Goal: Navigation & Orientation: Find specific page/section

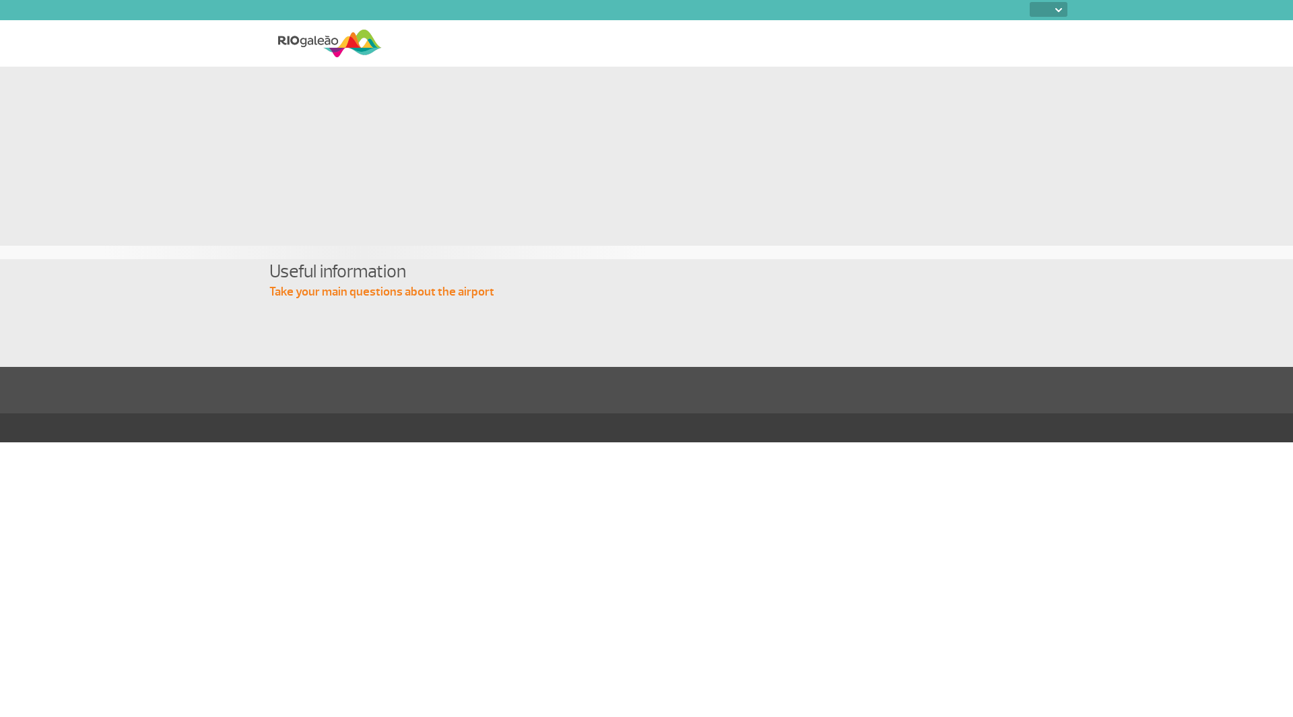
select select
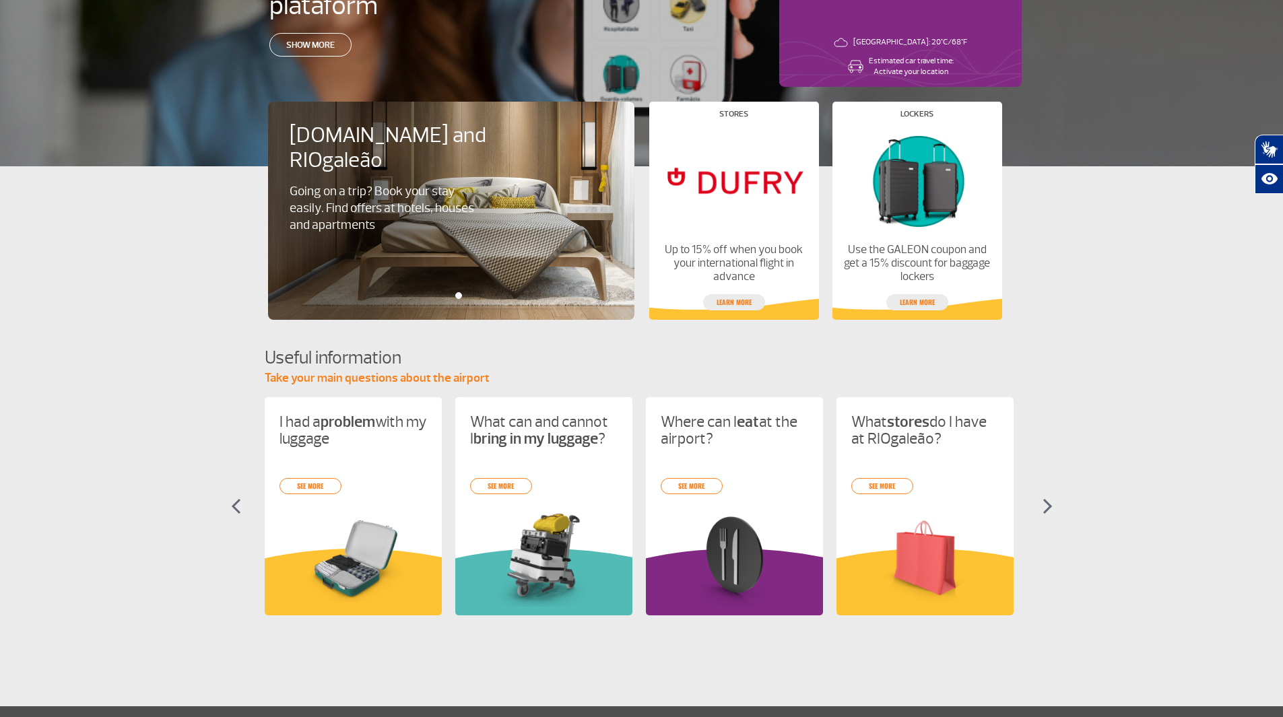
scroll to position [269, 0]
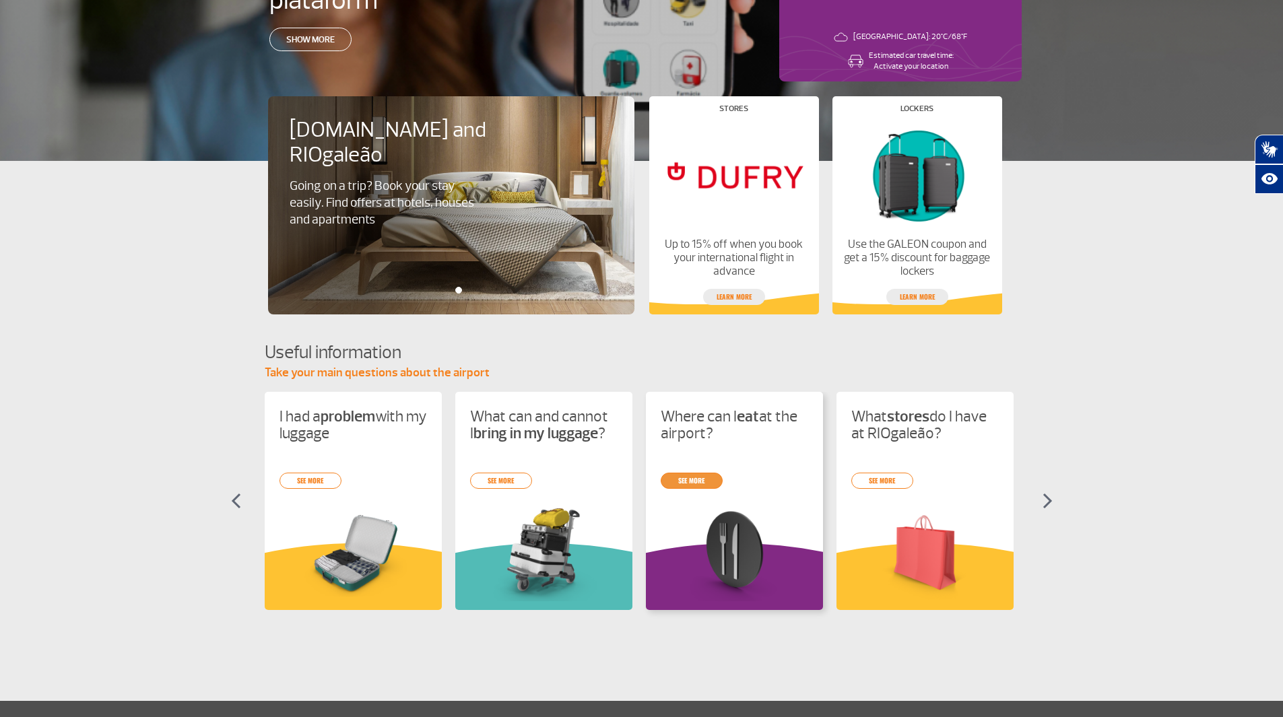
click at [688, 479] on link "see more" at bounding box center [692, 481] width 62 height 16
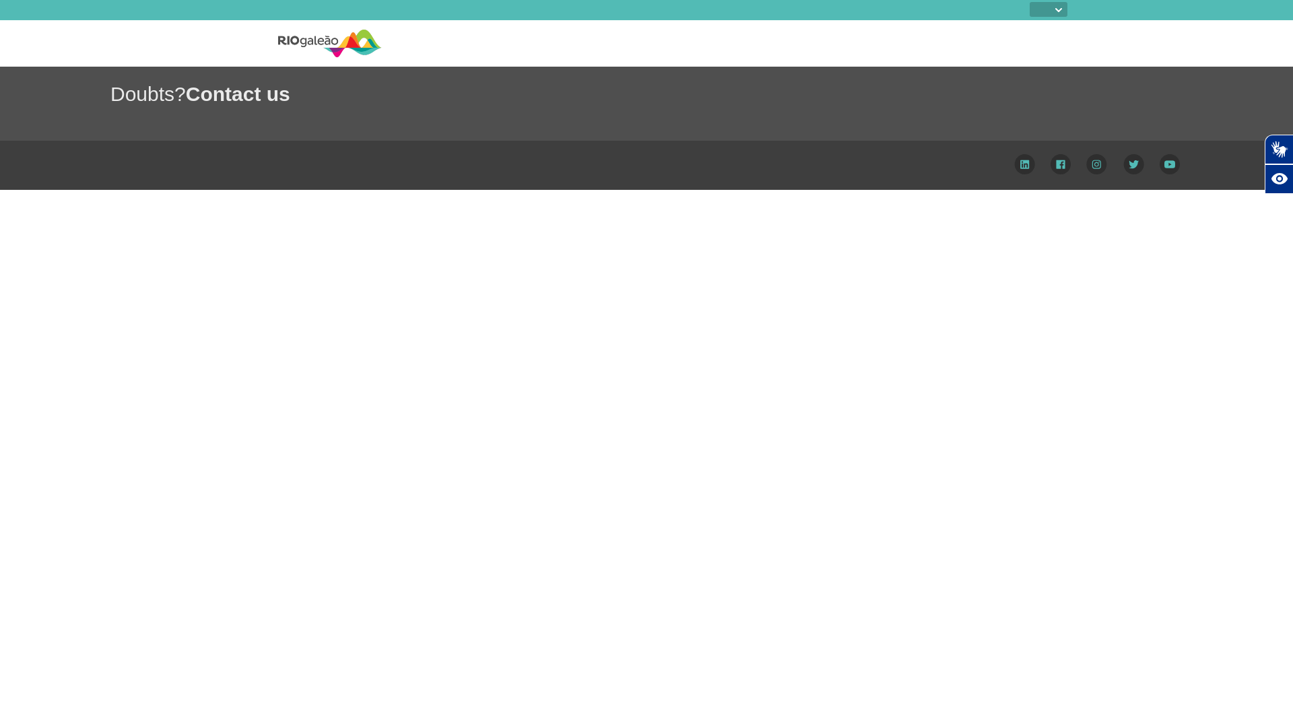
select select
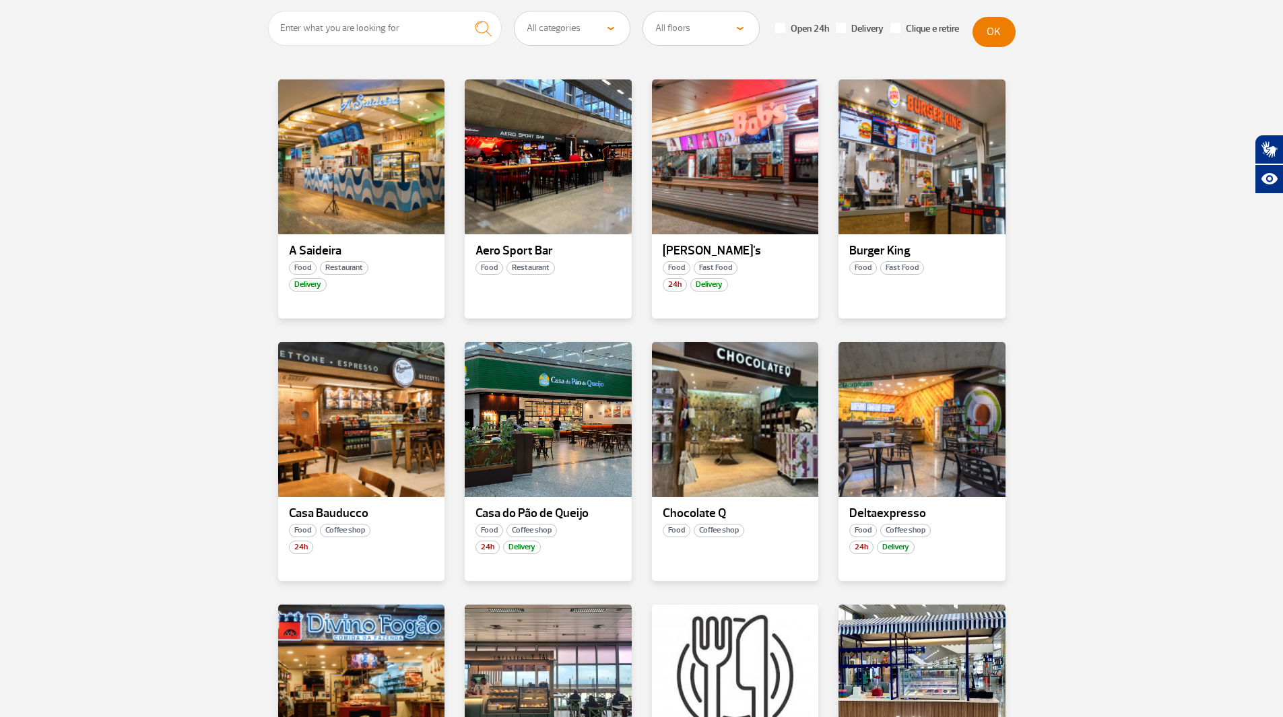
scroll to position [269, 0]
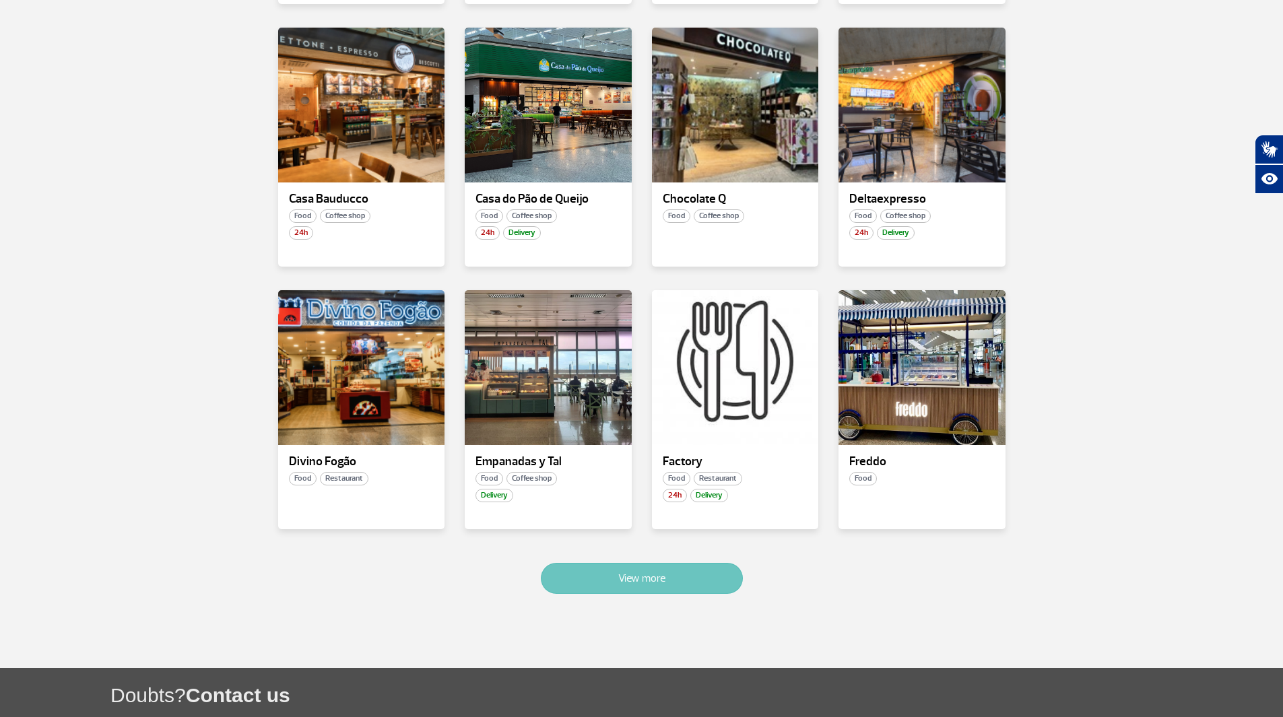
click at [674, 572] on button "View more" at bounding box center [642, 578] width 202 height 31
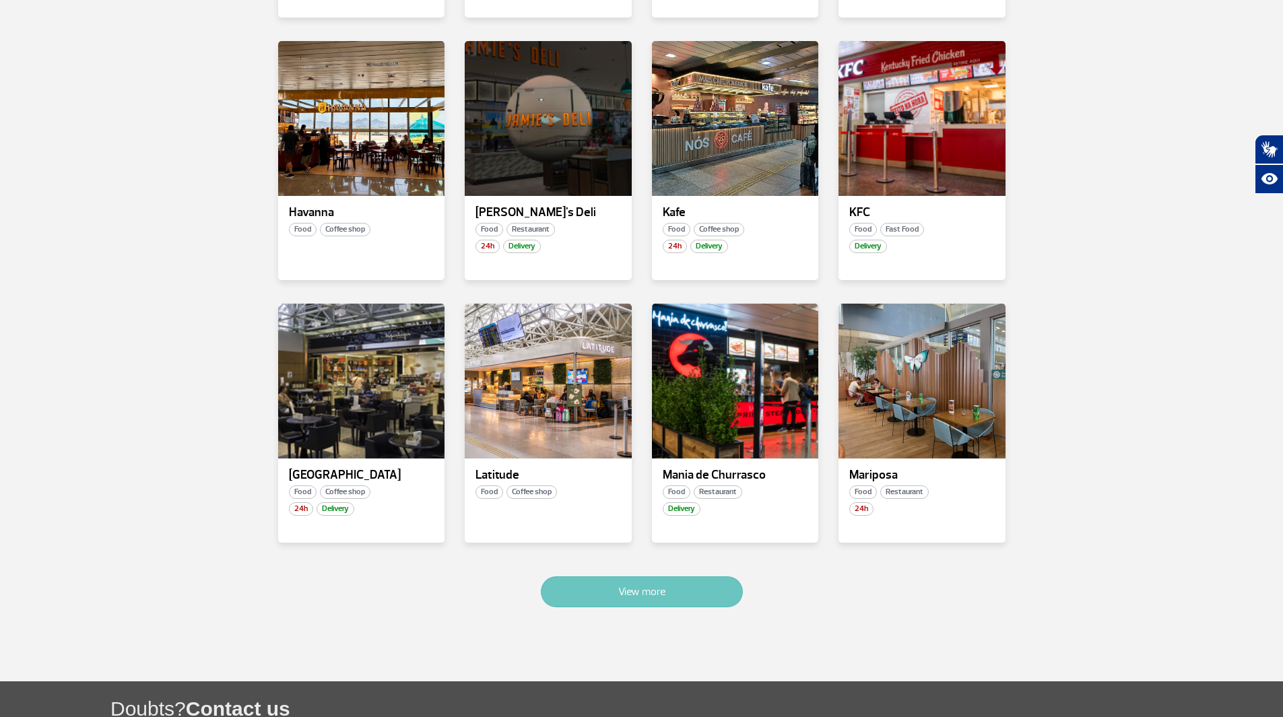
click at [711, 577] on button "View more" at bounding box center [642, 592] width 202 height 31
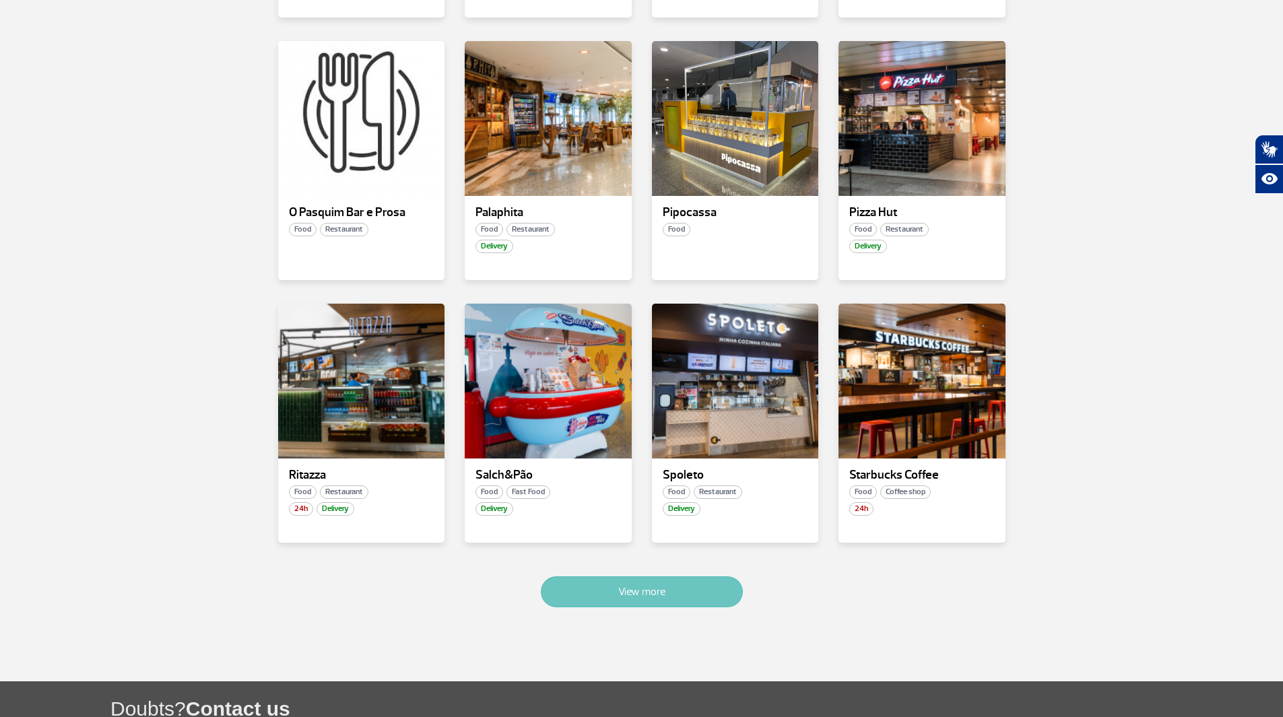
click at [711, 577] on button "View more" at bounding box center [642, 592] width 202 height 31
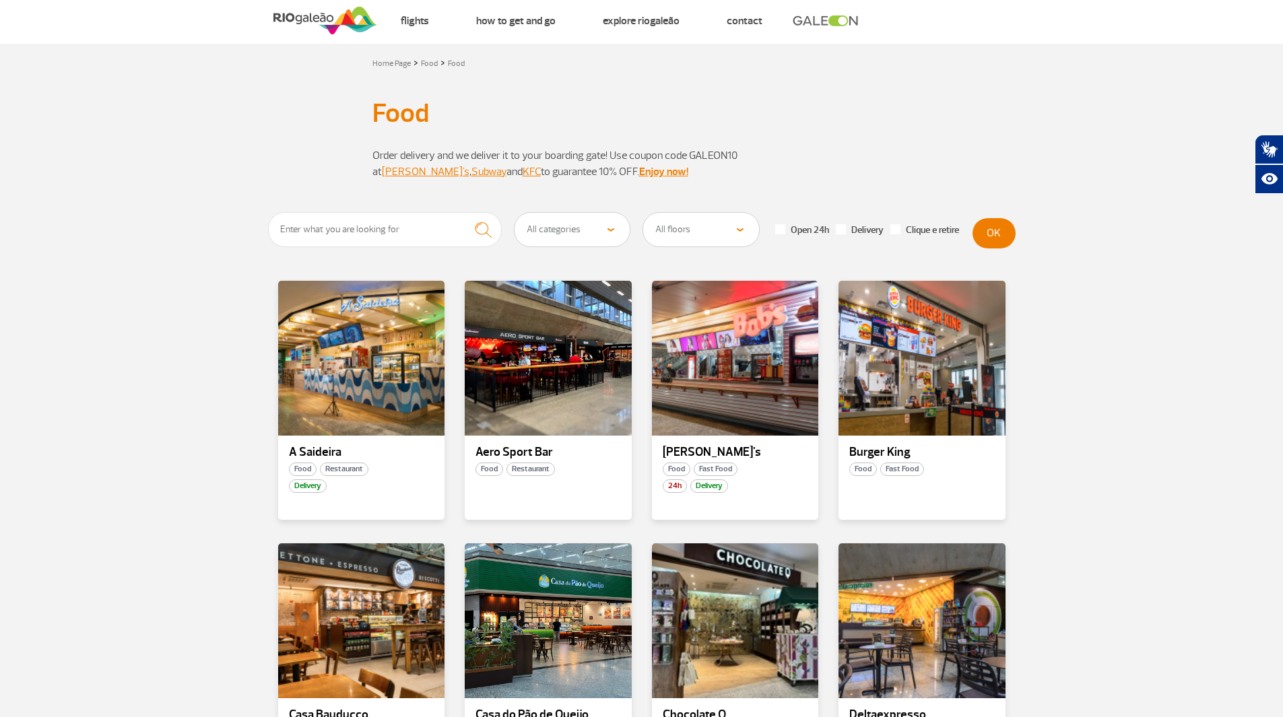
scroll to position [0, 0]
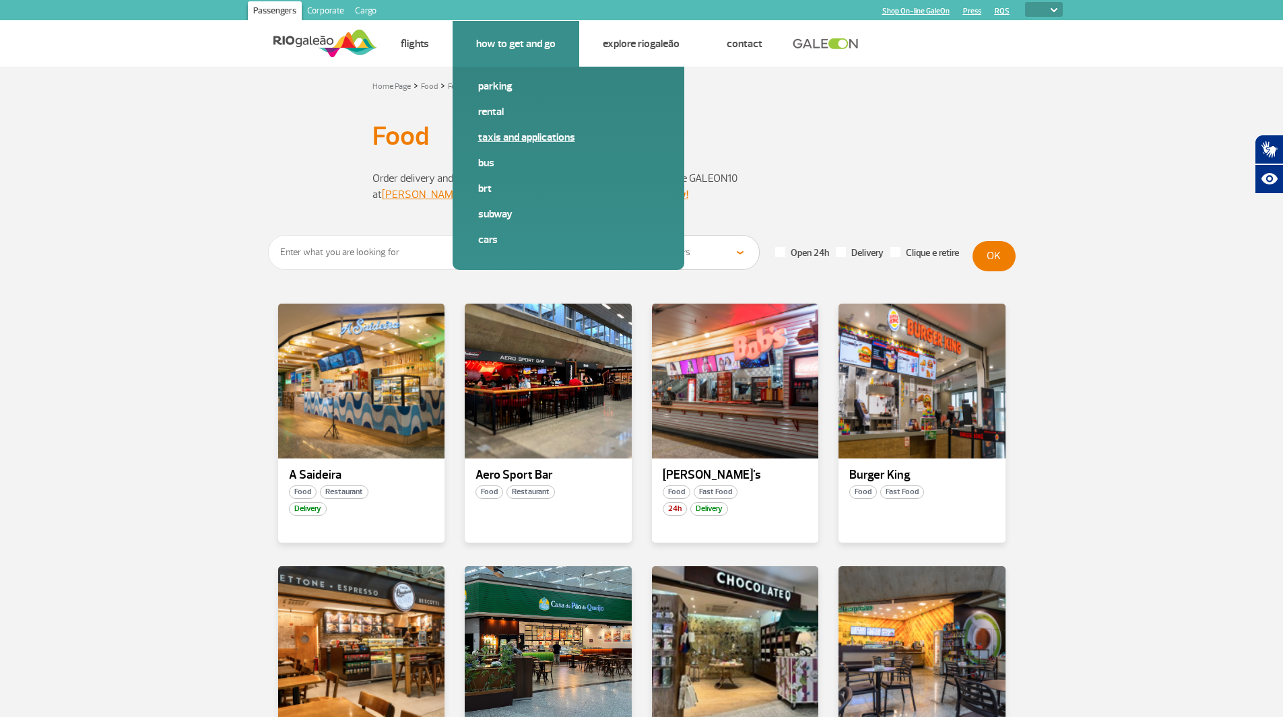
click at [488, 146] on span "Taxis and applications" at bounding box center [568, 143] width 181 height 26
click at [488, 139] on link "Taxis and applications" at bounding box center [568, 137] width 181 height 15
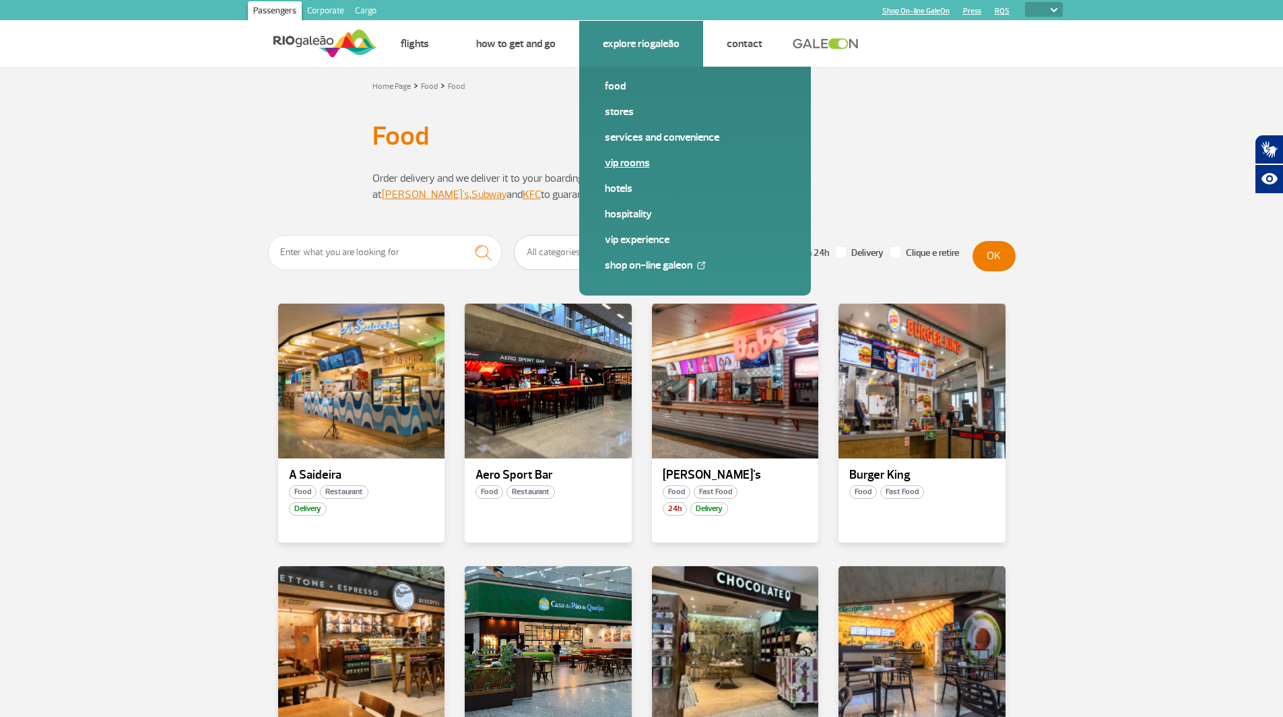
click at [616, 164] on link "VIP Rooms" at bounding box center [695, 163] width 181 height 15
click at [613, 114] on link "Stores" at bounding box center [695, 111] width 181 height 15
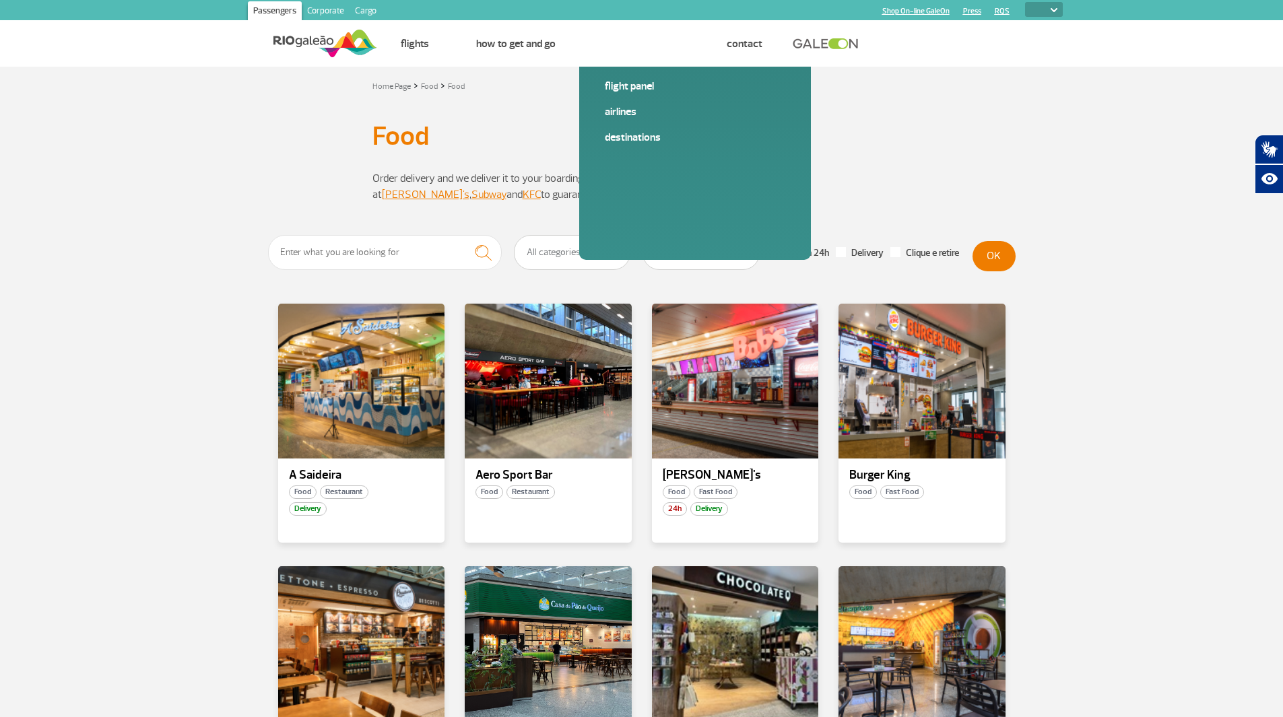
click at [261, 254] on div "All categories Coffee shop Fast Food Restaurant Souvenir Convenience shop All f…" at bounding box center [642, 704] width 768 height 938
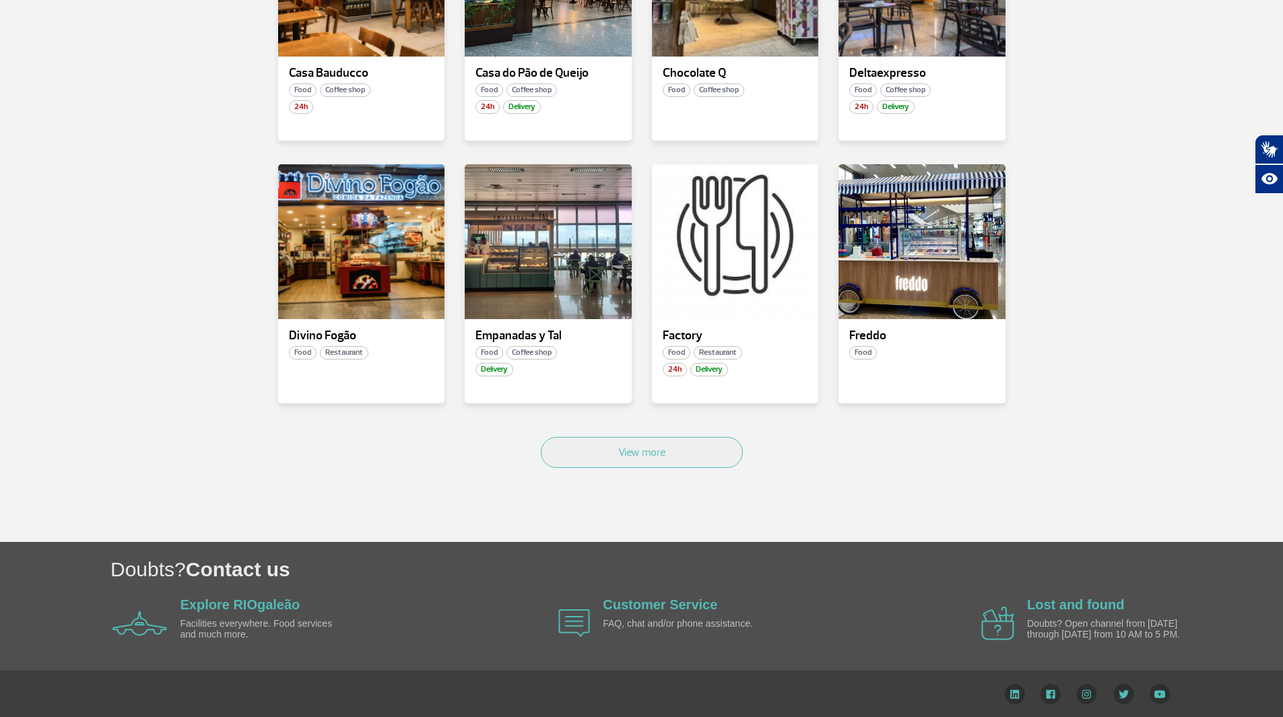
scroll to position [678, 0]
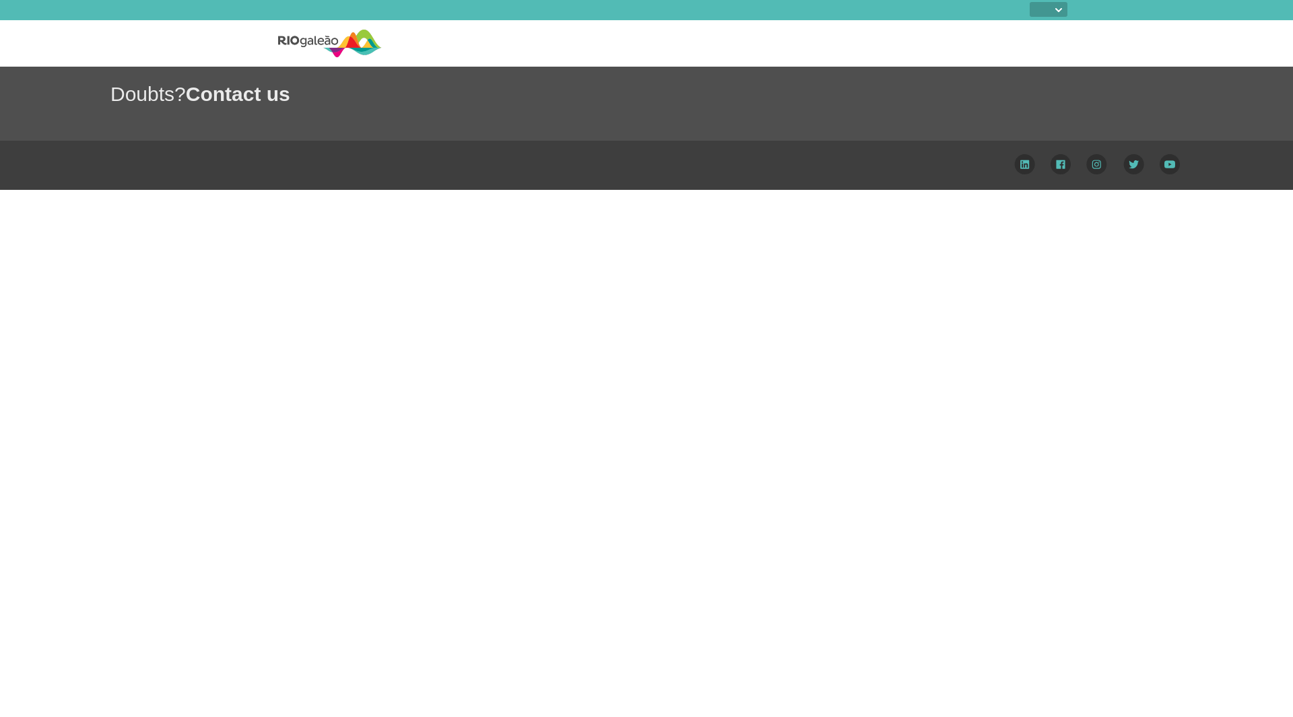
select select
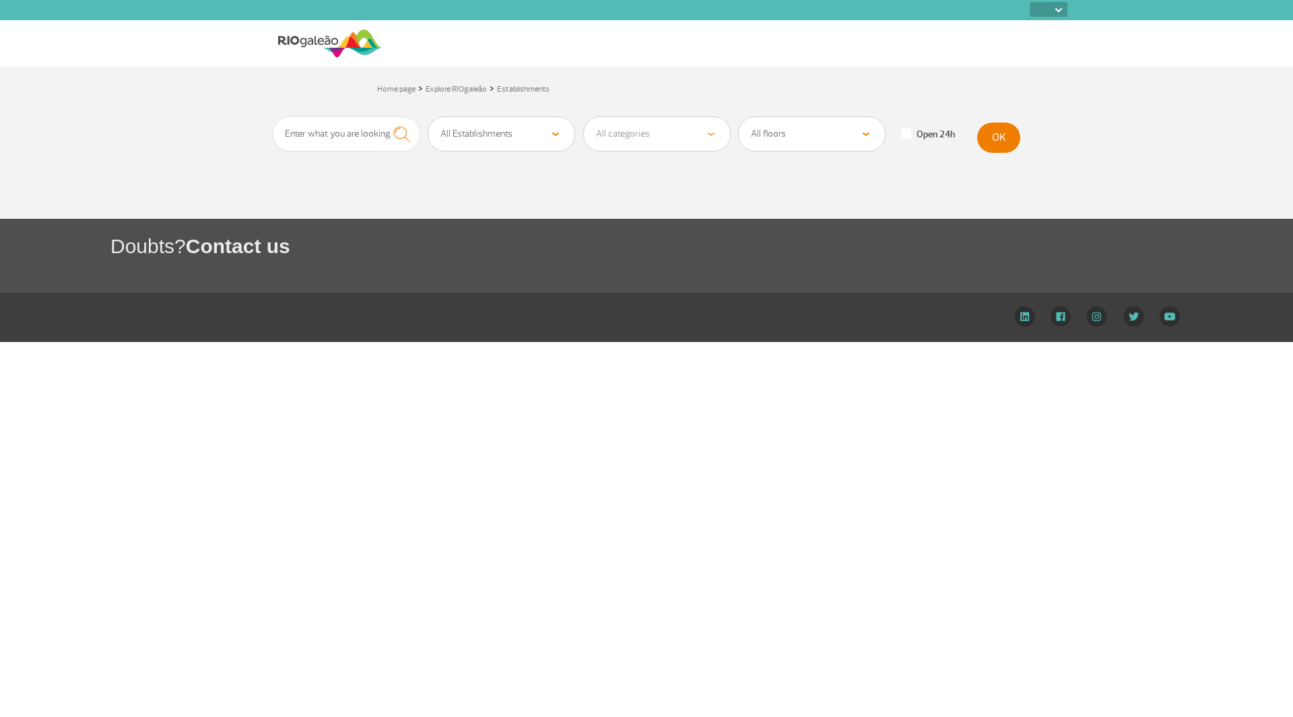
select select
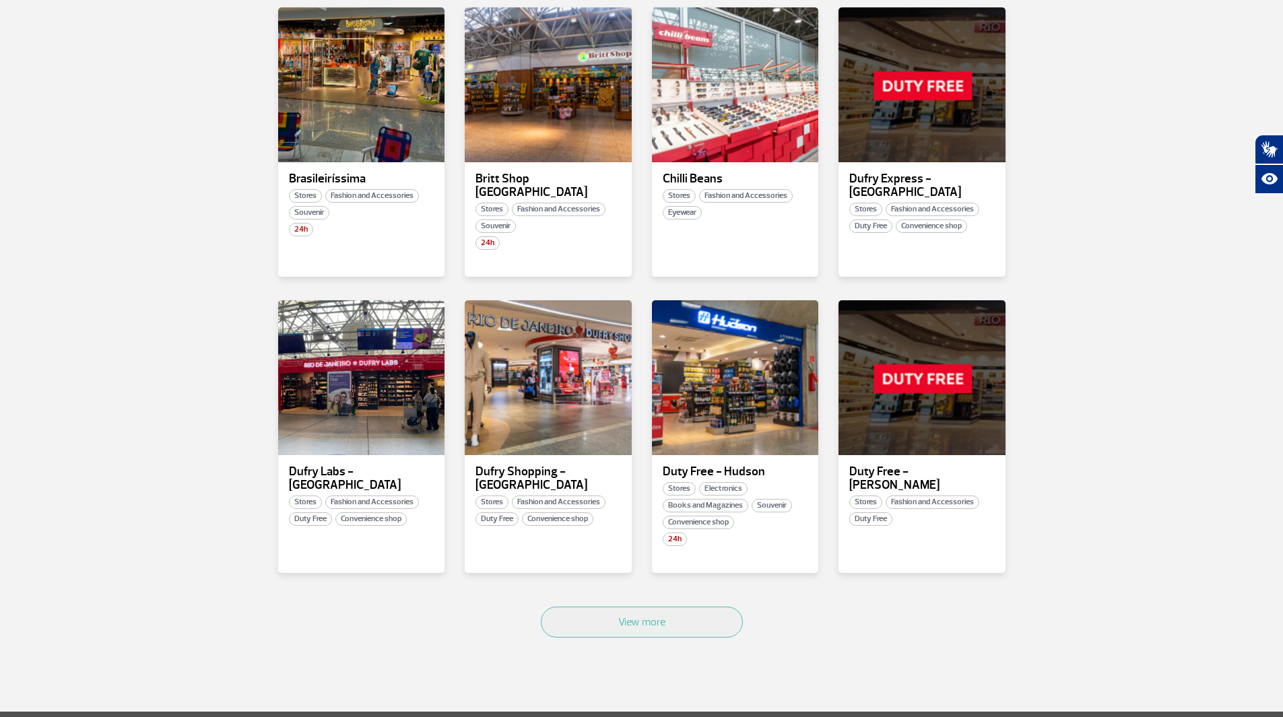
scroll to position [674, 0]
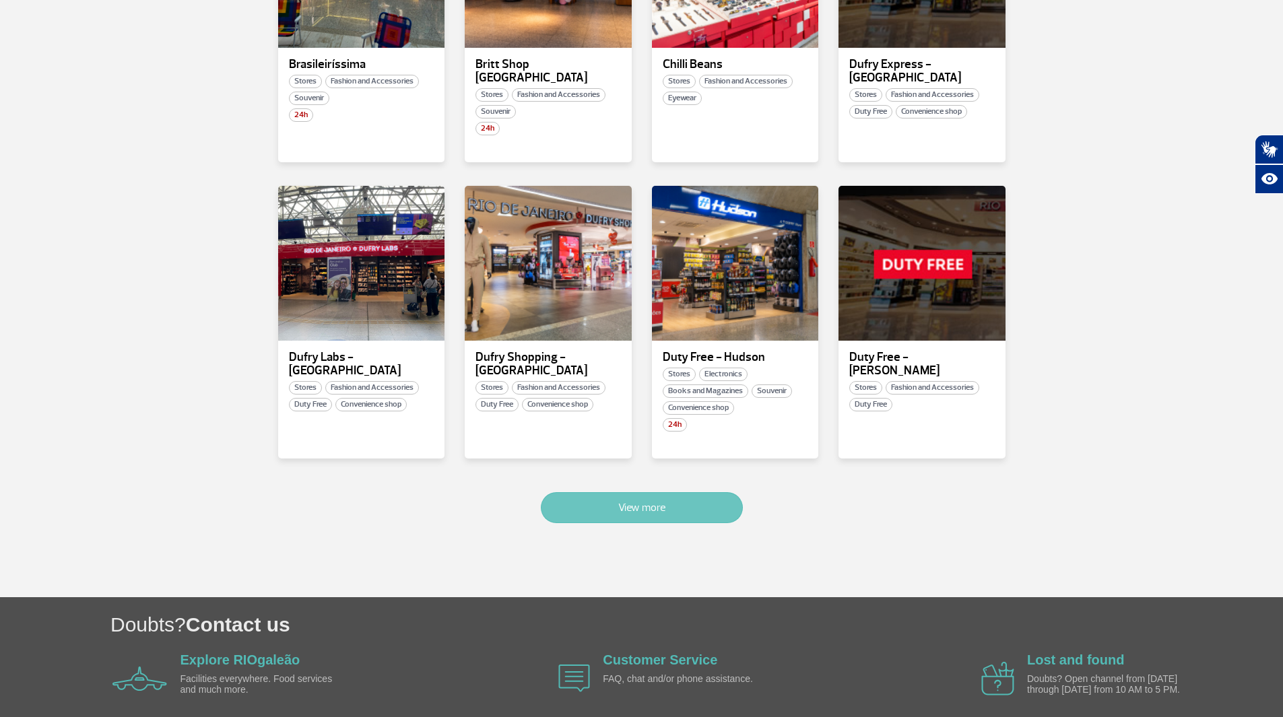
click at [608, 523] on button "View more" at bounding box center [642, 507] width 202 height 31
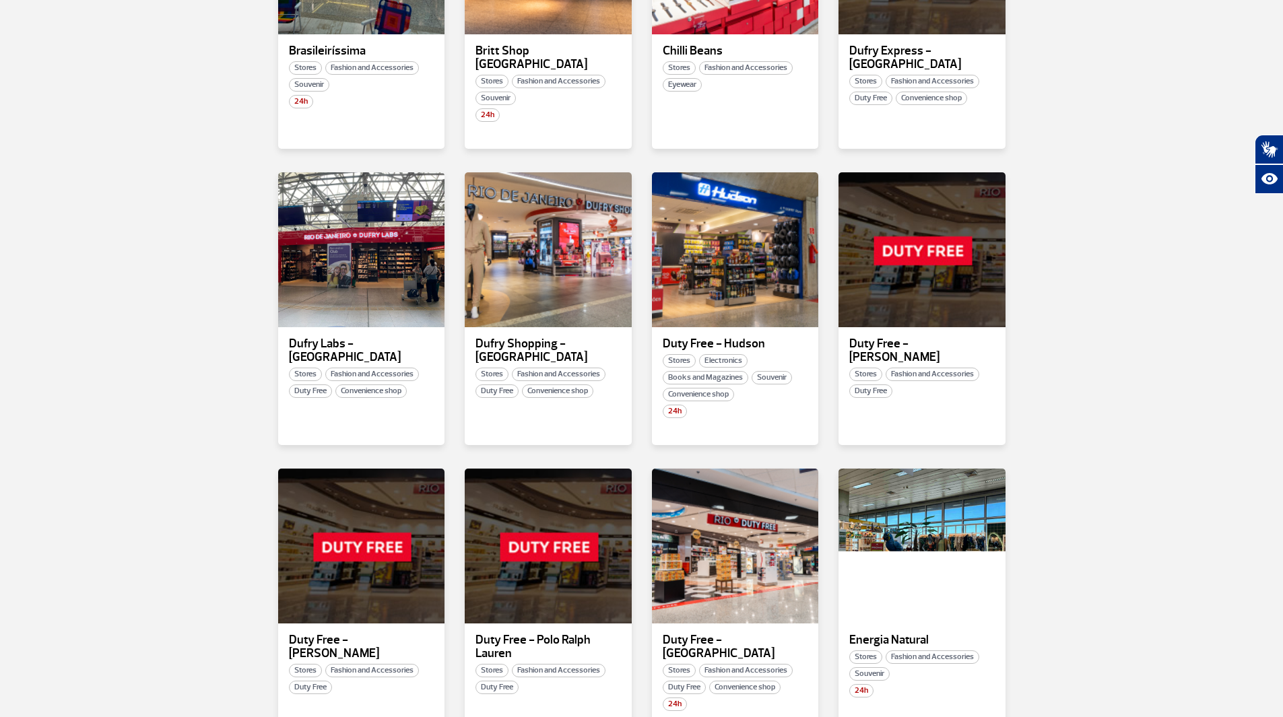
scroll to position [1546, 0]
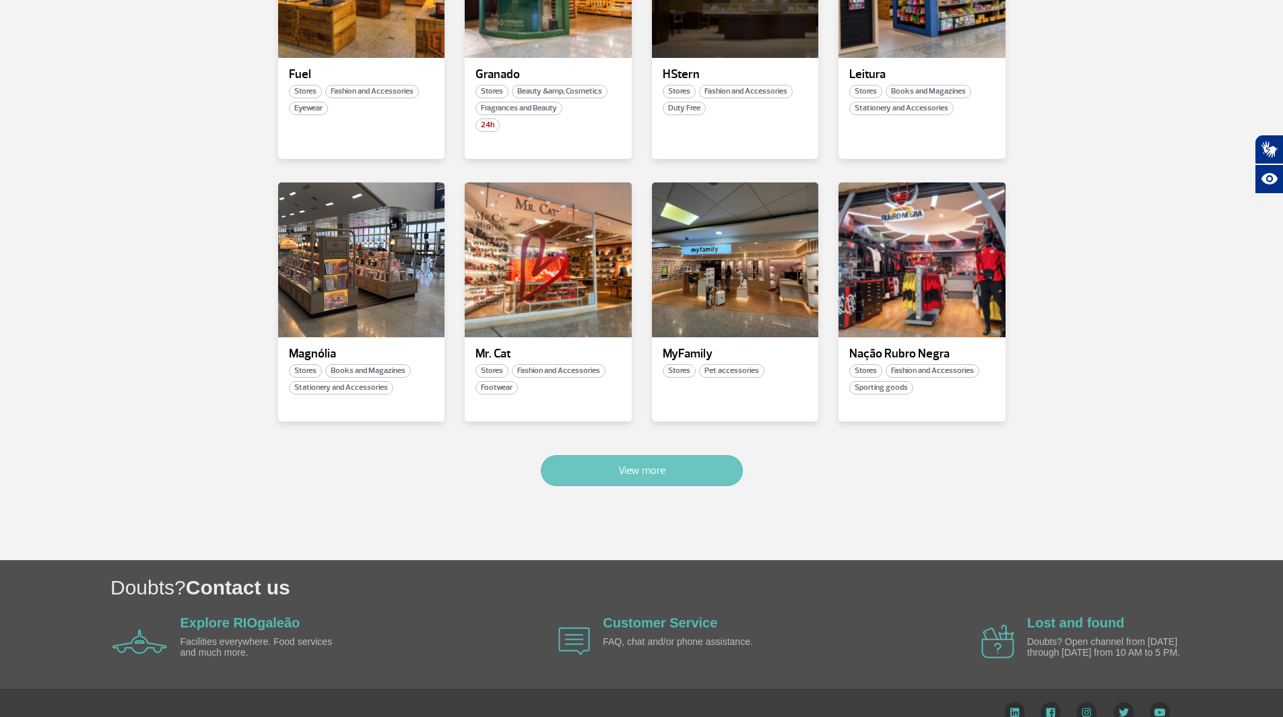
click at [662, 486] on button "View more" at bounding box center [642, 470] width 202 height 31
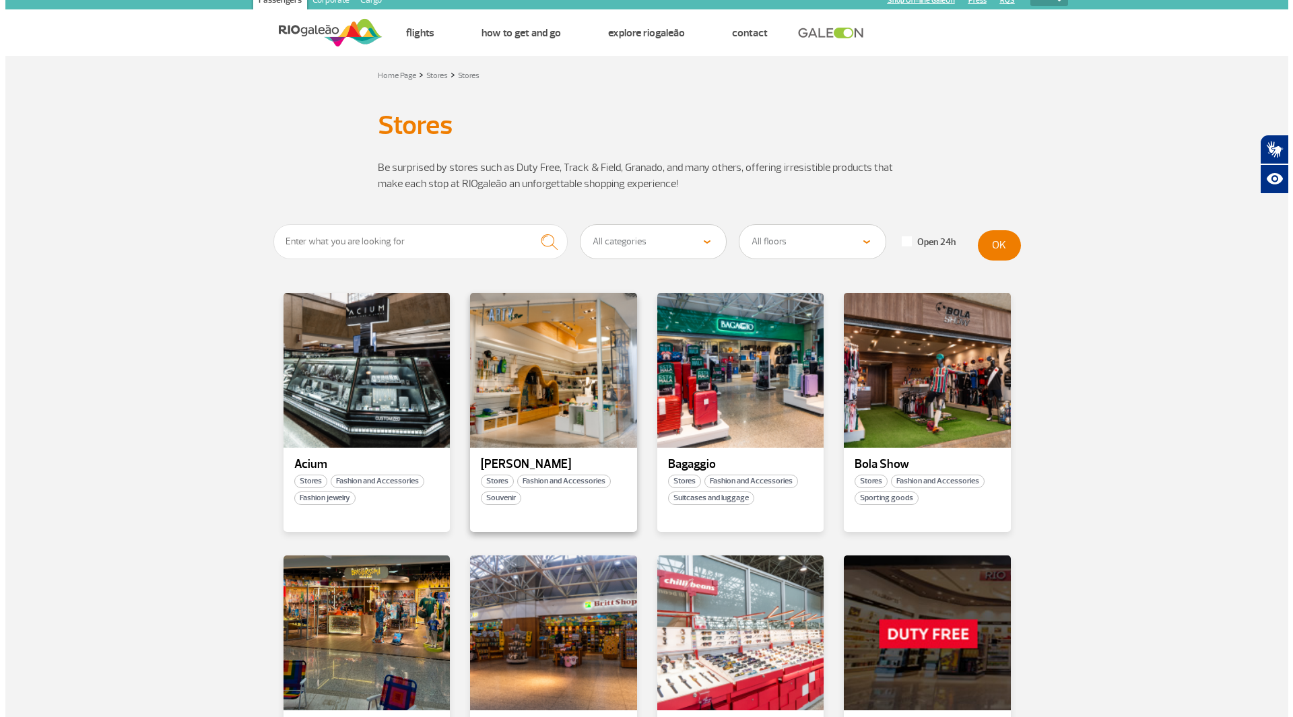
scroll to position [0, 0]
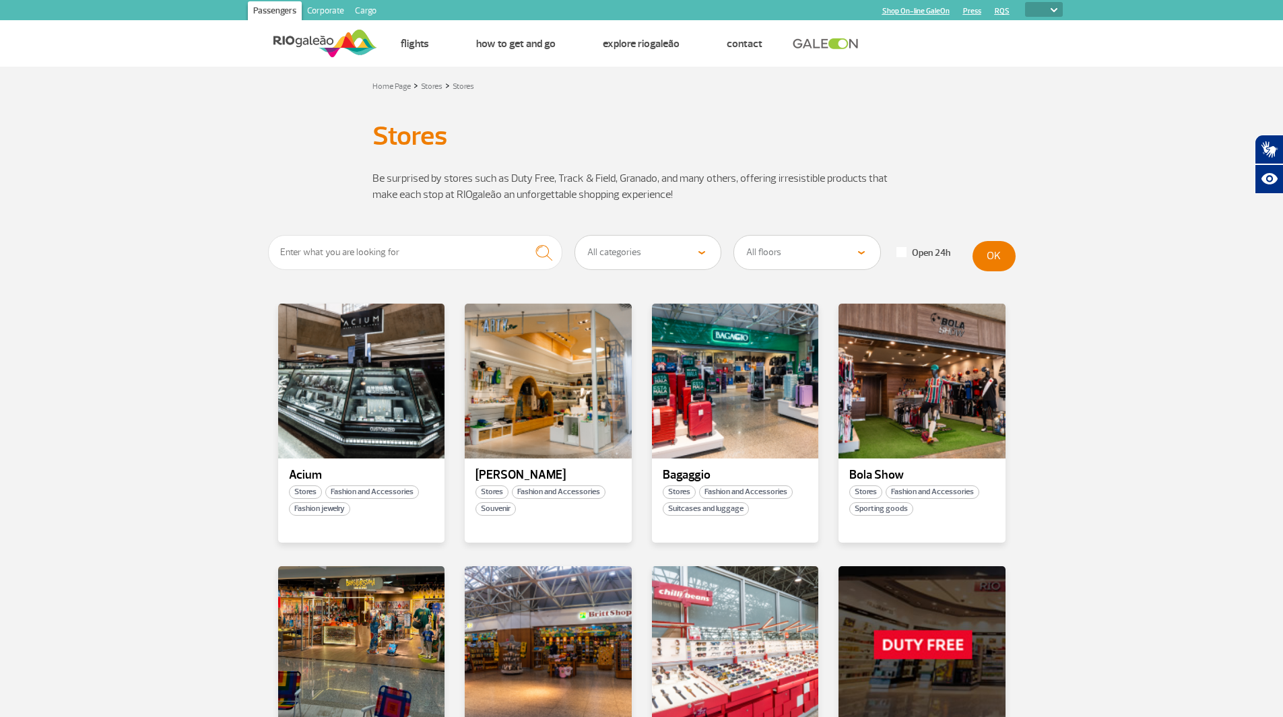
click at [616, 259] on select "All categories Beauty &amp; Cosmetics Electronics Books and Magazines Fashion a…" at bounding box center [648, 253] width 146 height 34
select select "24"
click at [575, 236] on select "All categories Beauty &amp; Cosmetics Electronics Books and Magazines Fashion a…" at bounding box center [648, 253] width 146 height 34
click at [999, 247] on button "OK" at bounding box center [994, 256] width 43 height 30
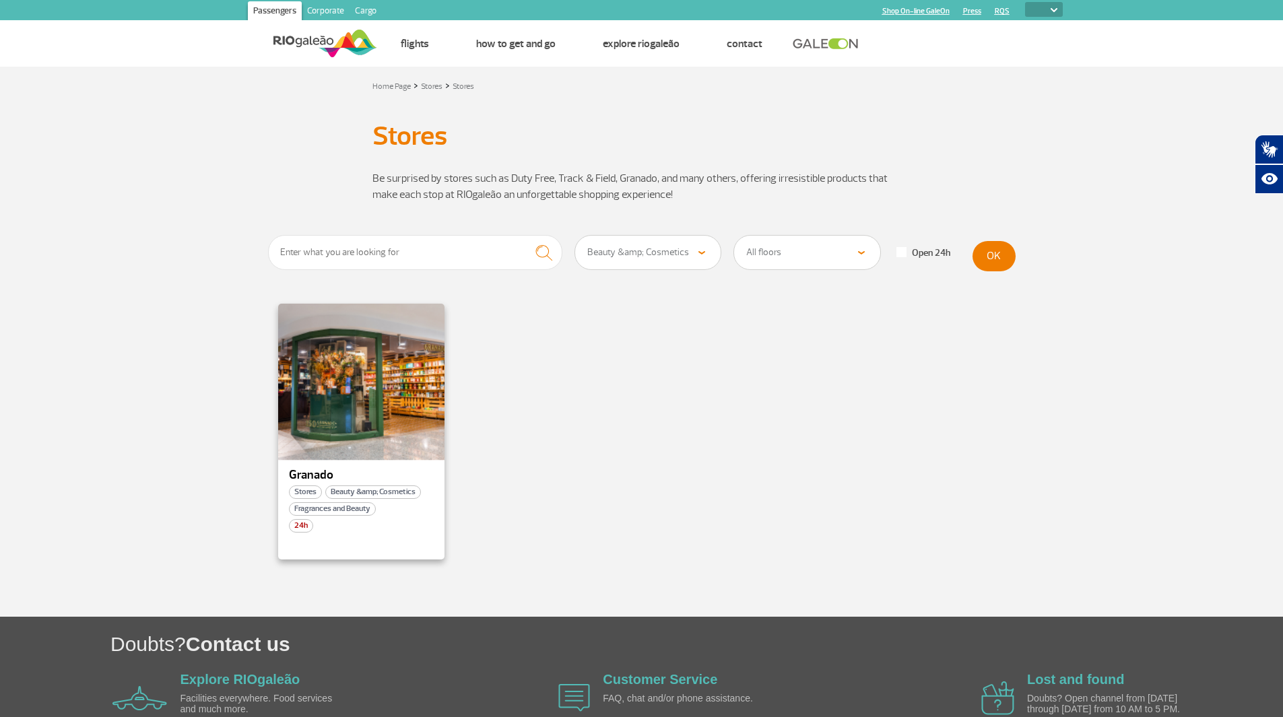
click at [414, 418] on div at bounding box center [361, 381] width 170 height 158
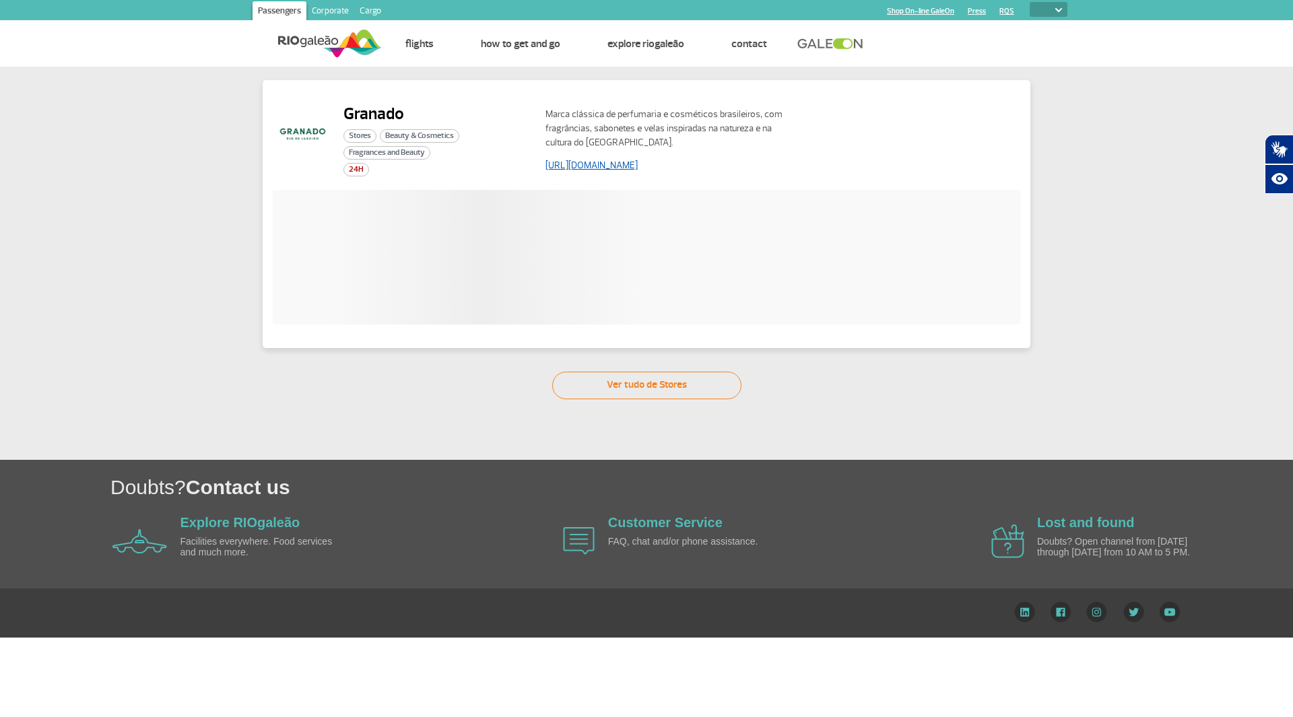
click at [599, 167] on link "[URL][DOMAIN_NAME]" at bounding box center [592, 165] width 92 height 11
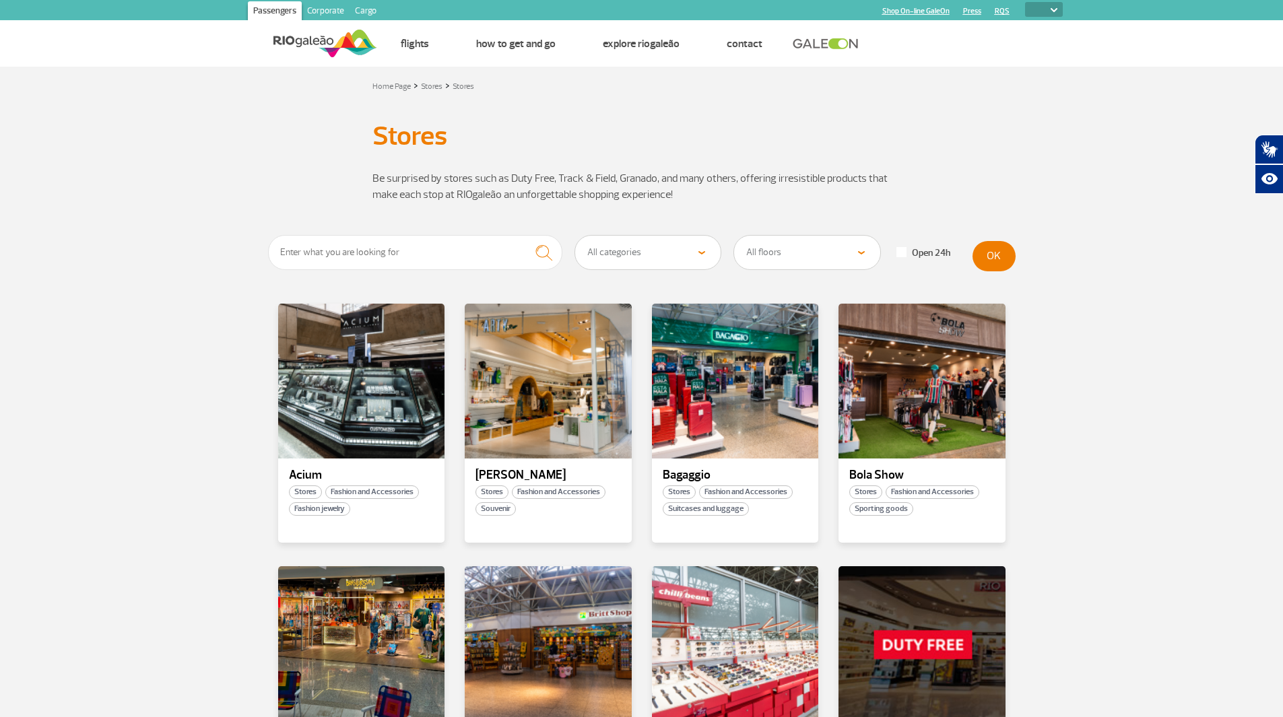
click at [683, 244] on select "All categories Beauty &amp; Cosmetics Electronics Books and Magazines Fashion a…" at bounding box center [648, 253] width 146 height 34
select select "325"
click at [575, 236] on select "All categories Beauty &amp; Cosmetics Electronics Books and Magazines Fashion a…" at bounding box center [648, 253] width 146 height 34
click at [980, 261] on button "OK" at bounding box center [994, 256] width 43 height 30
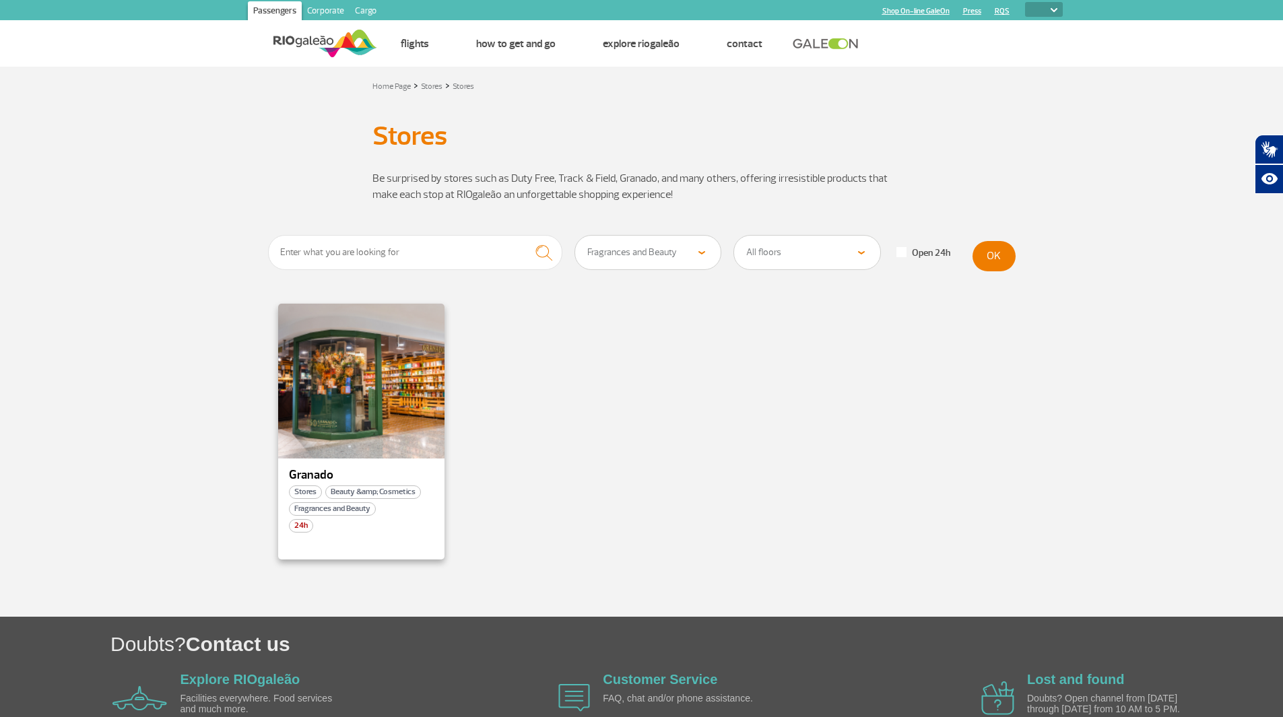
click at [369, 516] on span "Fragrances and Beauty" at bounding box center [332, 509] width 87 height 13
